Goal: Task Accomplishment & Management: Manage account settings

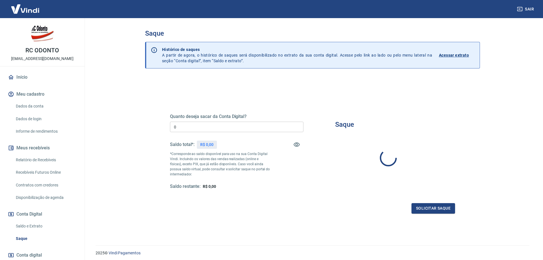
type input "R$ 0,00"
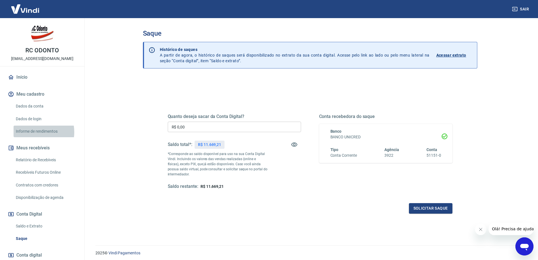
click at [32, 132] on link "Informe de rendimentos" at bounding box center [46, 131] width 64 height 12
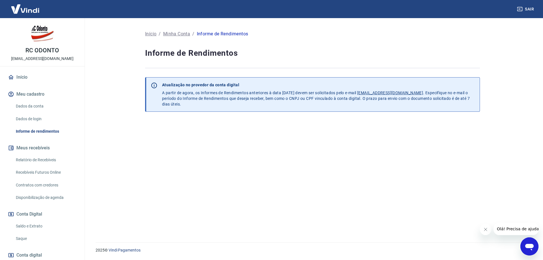
click at [35, 158] on link "Relatório de Recebíveis" at bounding box center [46, 160] width 64 height 12
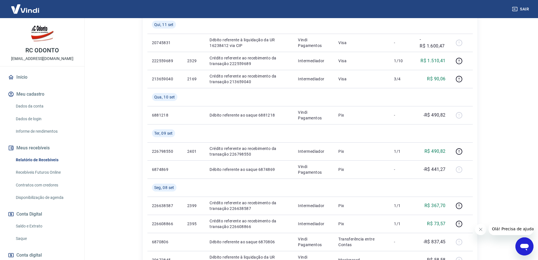
scroll to position [190, 0]
